Goal: Task Accomplishment & Management: Complete application form

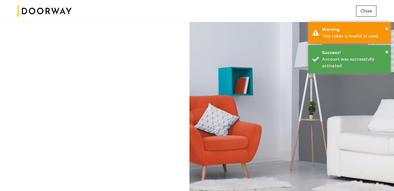
click at [367, 8] on span "Close" at bounding box center [367, 11] width 12 height 7
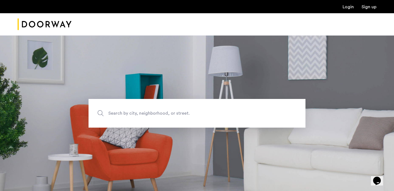
click at [51, 31] on img "Cazamio Logo" at bounding box center [45, 24] width 54 height 21
click at [344, 6] on link "Login" at bounding box center [348, 7] width 11 height 4
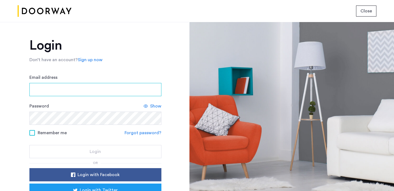
click at [63, 92] on input "Email address" at bounding box center [95, 89] width 132 height 13
type input "**********"
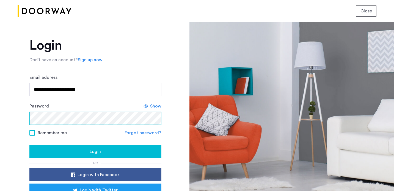
click at [29, 145] on button "Login" at bounding box center [95, 151] width 132 height 13
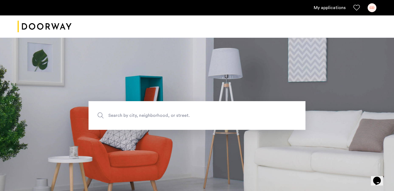
click at [324, 10] on link "My applications" at bounding box center [330, 7] width 32 height 7
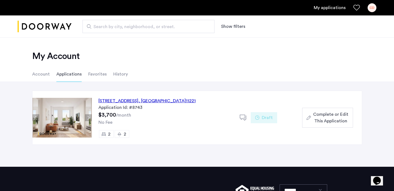
click at [319, 117] on span "Complete or Edit This Application" at bounding box center [331, 117] width 35 height 13
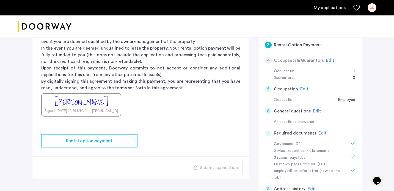
scroll to position [91, 0]
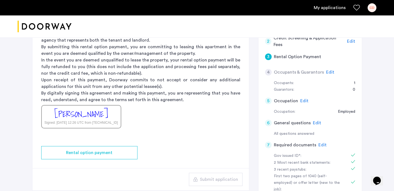
click at [327, 72] on span "Edit" at bounding box center [330, 72] width 8 height 4
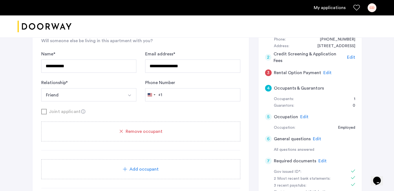
scroll to position [62, 0]
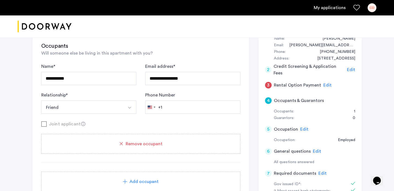
click at [152, 143] on span "Remove occupant" at bounding box center [144, 143] width 37 height 7
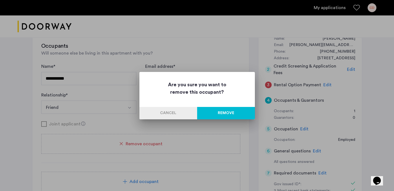
scroll to position [0, 0]
click at [219, 111] on button "Remove" at bounding box center [226, 113] width 58 height 12
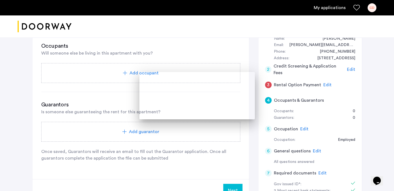
scroll to position [62, 0]
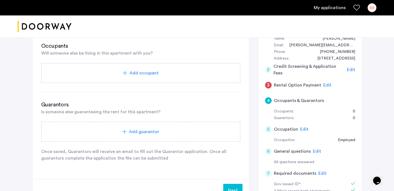
click at [143, 75] on span "Add occupant" at bounding box center [144, 73] width 29 height 7
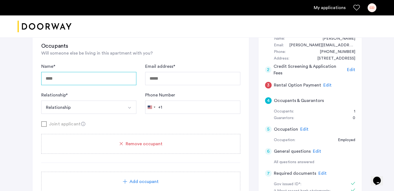
click at [75, 78] on input "Name *" at bounding box center [88, 78] width 95 height 13
type input "**********"
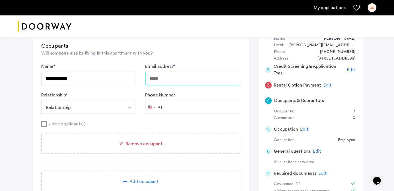
type input "**********"
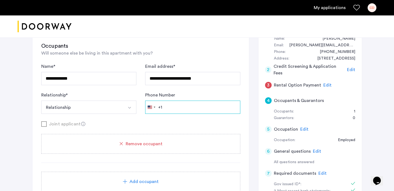
type input "**********"
click at [78, 108] on button "Relationship" at bounding box center [82, 106] width 82 height 13
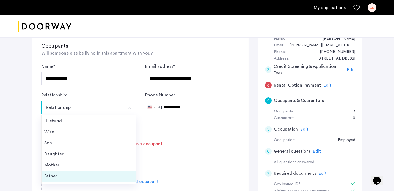
scroll to position [20, 0]
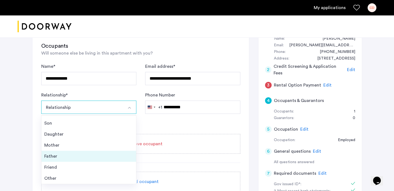
click at [61, 177] on div "Other" at bounding box center [88, 178] width 89 height 7
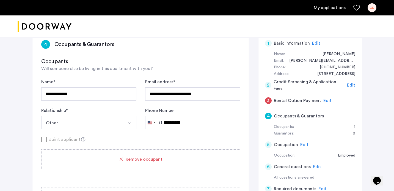
scroll to position [49, 0]
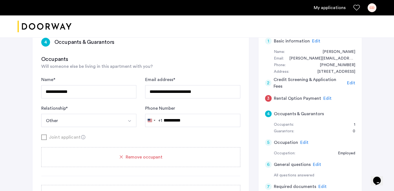
click at [301, 142] on span "Edit" at bounding box center [305, 142] width 8 height 4
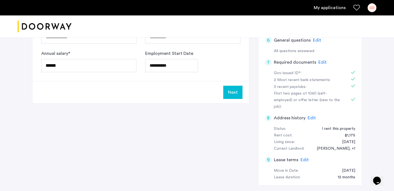
scroll to position [169, 0]
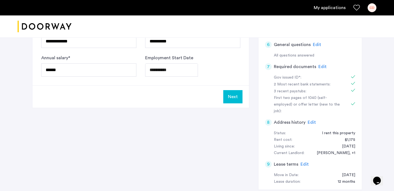
click at [240, 95] on button "Next" at bounding box center [233, 96] width 19 height 13
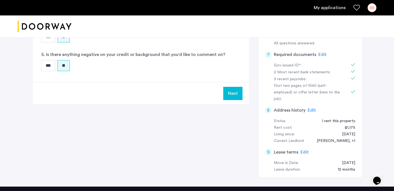
scroll to position [125, 0]
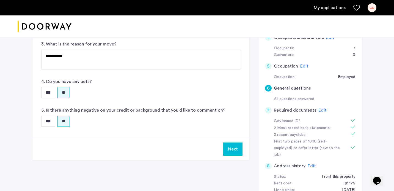
click at [225, 143] on button "Next" at bounding box center [233, 148] width 19 height 13
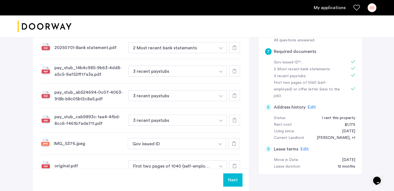
scroll to position [208, 0]
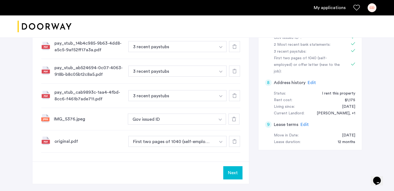
click at [231, 174] on button "Next" at bounding box center [233, 172] width 19 height 13
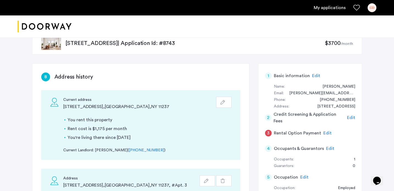
scroll to position [10, 0]
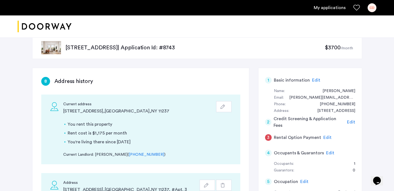
click at [325, 138] on span "Edit" at bounding box center [328, 137] width 8 height 4
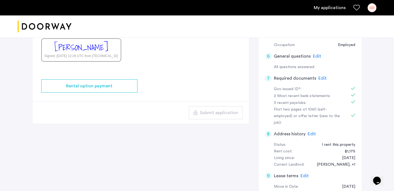
scroll to position [165, 0]
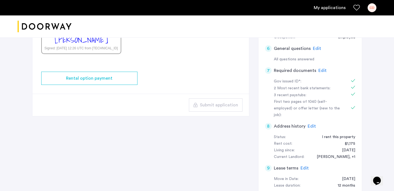
click at [115, 44] on div "Courtney Duke Signed: Sep 7, 2025 at 12:26 UTC from 162.158.154.239" at bounding box center [81, 42] width 80 height 23
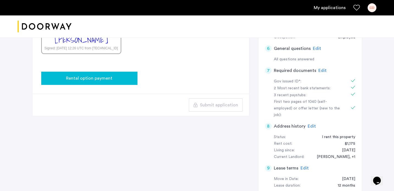
click at [109, 75] on span "Rental option payment" at bounding box center [89, 78] width 47 height 7
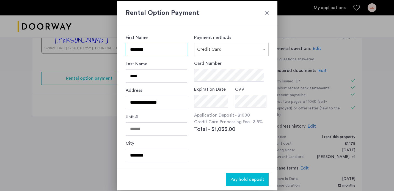
scroll to position [51, 0]
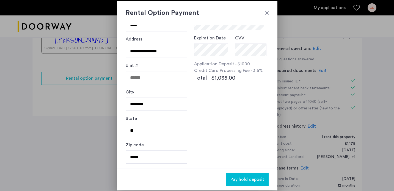
click at [267, 14] on div at bounding box center [268, 13] width 6 height 6
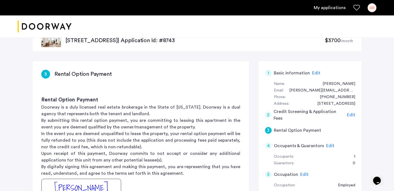
scroll to position [0, 0]
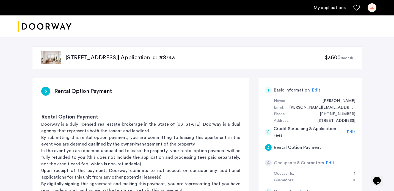
click at [58, 29] on img "Cazamio logo" at bounding box center [45, 26] width 54 height 21
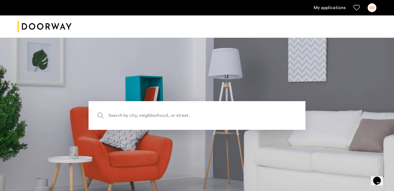
click at [333, 8] on link "My applications" at bounding box center [330, 7] width 32 height 7
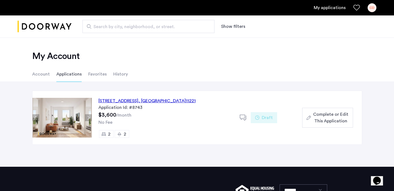
click at [312, 122] on div "Complete or Edit This Application" at bounding box center [328, 117] width 42 height 13
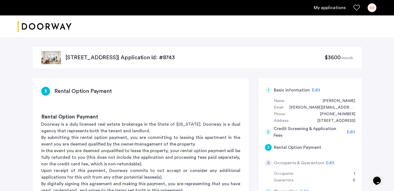
click at [292, 147] on h5 "Rental Option Payment" at bounding box center [297, 147] width 47 height 7
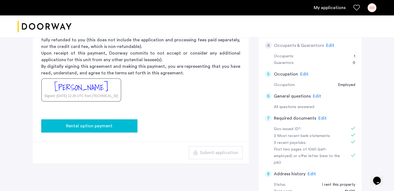
scroll to position [127, 0]
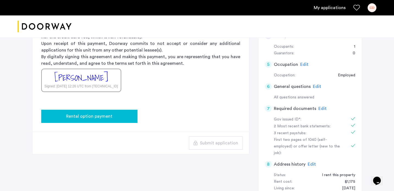
click at [99, 116] on span "Rental option payment" at bounding box center [89, 116] width 47 height 7
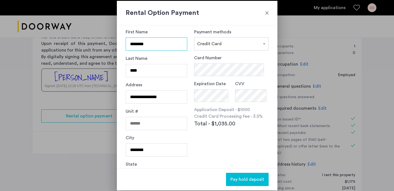
scroll to position [8, 0]
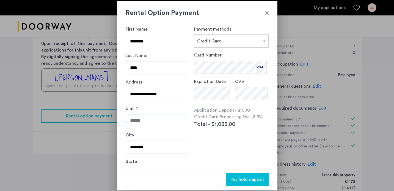
click at [174, 121] on input "Unit #" at bounding box center [157, 120] width 62 height 13
click at [211, 140] on div "Card Number Expiration Date CVV Application Deposit - $1000 Credit Card Process…" at bounding box center [231, 102] width 74 height 101
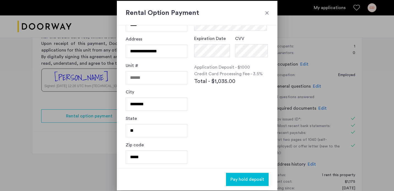
click at [246, 176] on span "Pay hold deposit" at bounding box center [248, 179] width 34 height 7
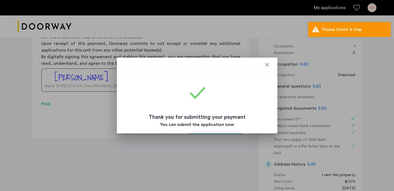
click at [268, 66] on div at bounding box center [268, 65] width 6 height 6
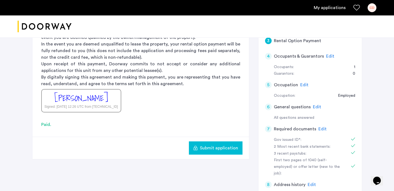
scroll to position [105, 0]
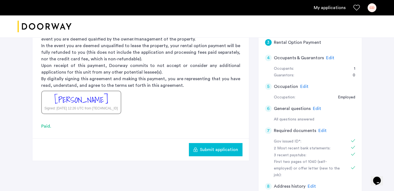
click at [329, 60] on span "Edit" at bounding box center [330, 58] width 8 height 4
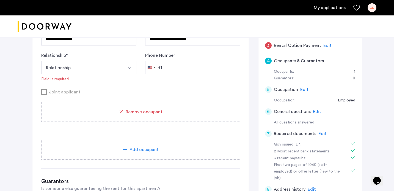
scroll to position [100, 0]
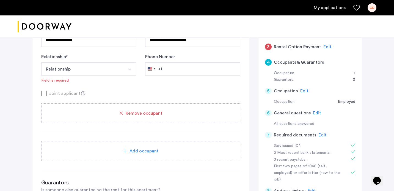
click at [134, 148] on span "Add occupant" at bounding box center [144, 151] width 29 height 7
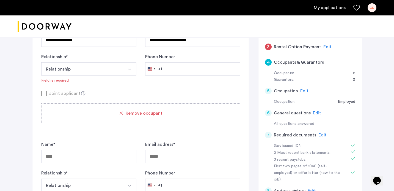
click at [43, 92] on div "Joint applicant" at bounding box center [140, 93] width 199 height 7
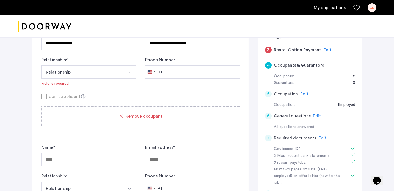
scroll to position [99, 0]
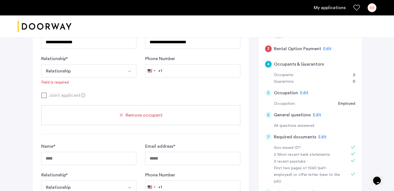
click at [44, 96] on div "Joint applicant" at bounding box center [140, 95] width 199 height 7
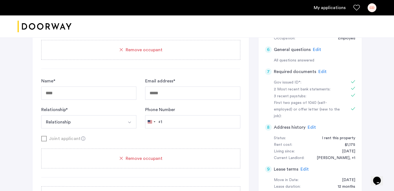
scroll to position [165, 0]
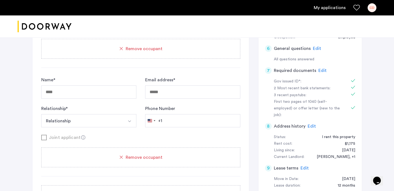
click at [121, 153] on div "Remove occupant" at bounding box center [140, 157] width 199 height 20
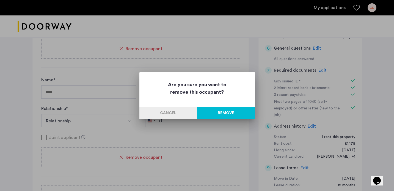
click at [213, 109] on button "Remove" at bounding box center [226, 113] width 58 height 12
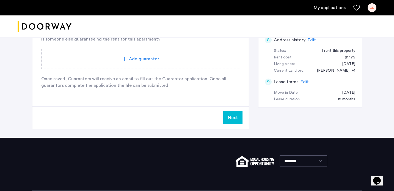
scroll to position [252, 0]
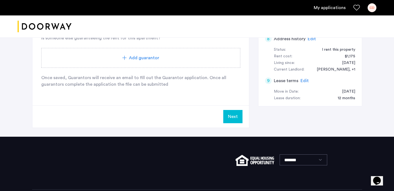
click at [235, 117] on button "Next" at bounding box center [233, 116] width 19 height 13
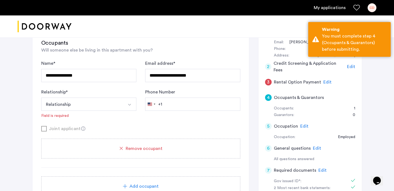
scroll to position [87, 0]
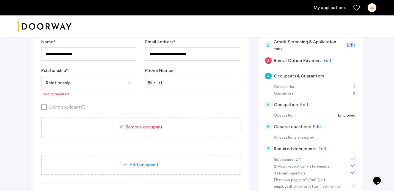
click at [88, 95] on div "Relationship * Relationship Husband Wife Son Daughter Mother Father Friend Othe…" at bounding box center [88, 82] width 95 height 30
click at [97, 86] on button "Relationship" at bounding box center [82, 82] width 82 height 13
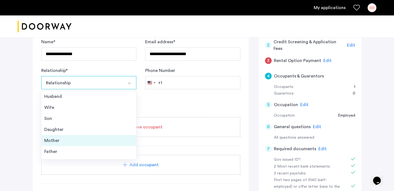
scroll to position [20, 0]
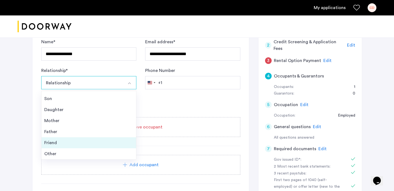
click at [77, 143] on div "Friend" at bounding box center [88, 142] width 89 height 7
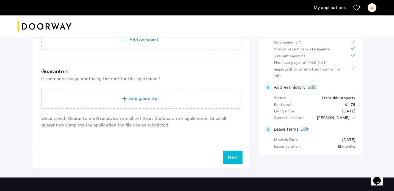
scroll to position [206, 0]
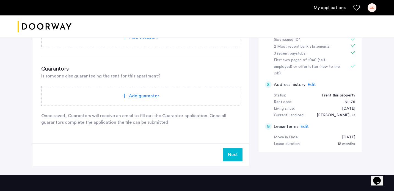
click at [233, 150] on button "Next" at bounding box center [233, 154] width 19 height 13
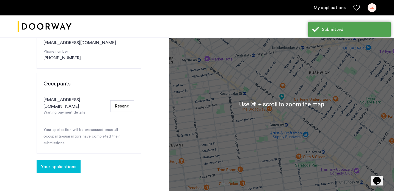
scroll to position [99, 0]
